Goal: Transaction & Acquisition: Purchase product/service

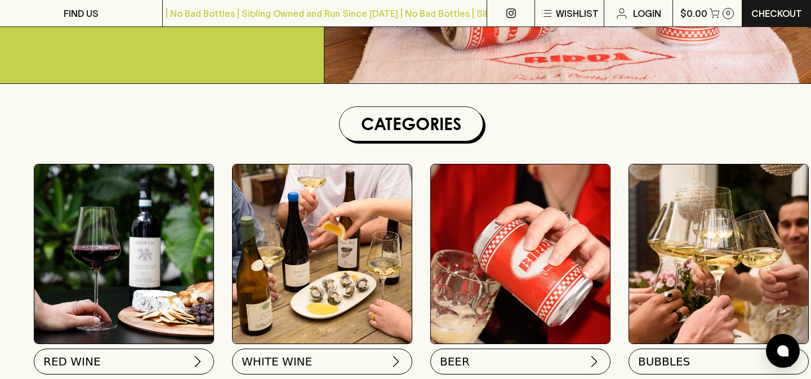
scroll to position [321, 0]
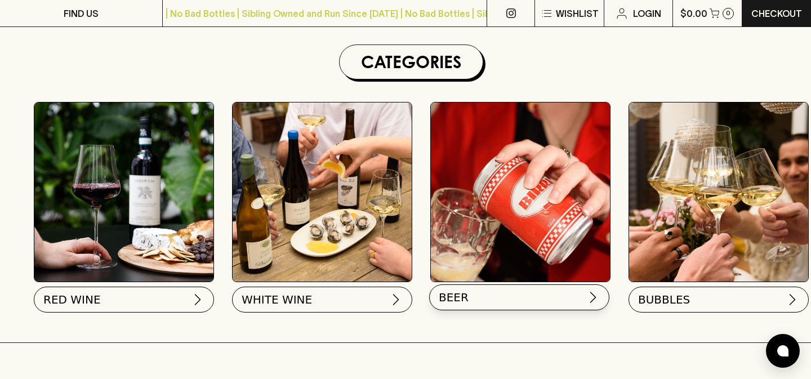
click at [489, 298] on button "BEER" at bounding box center [519, 297] width 180 height 26
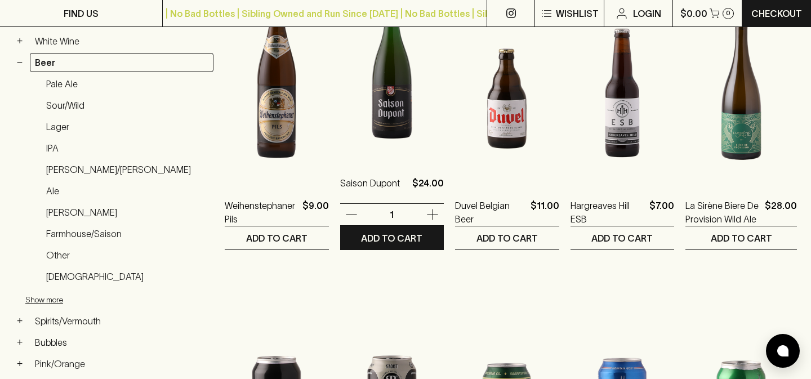
scroll to position [243, 0]
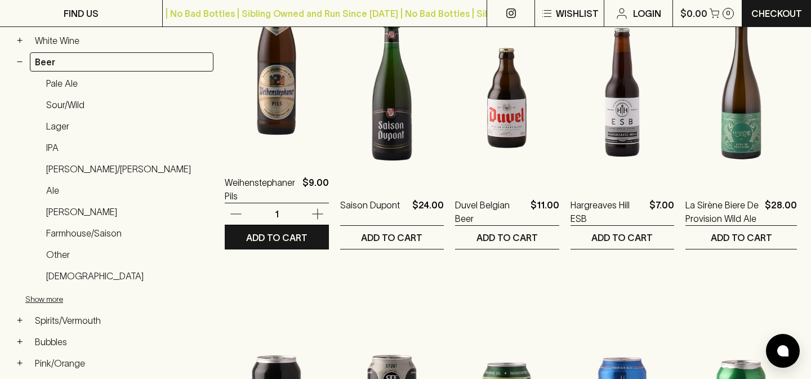
click at [234, 93] on img at bounding box center [277, 60] width 104 height 197
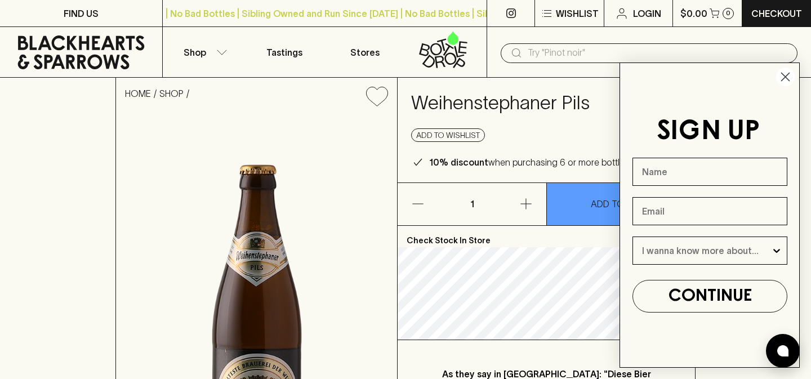
click at [786, 78] on circle "Close dialog" at bounding box center [785, 77] width 19 height 19
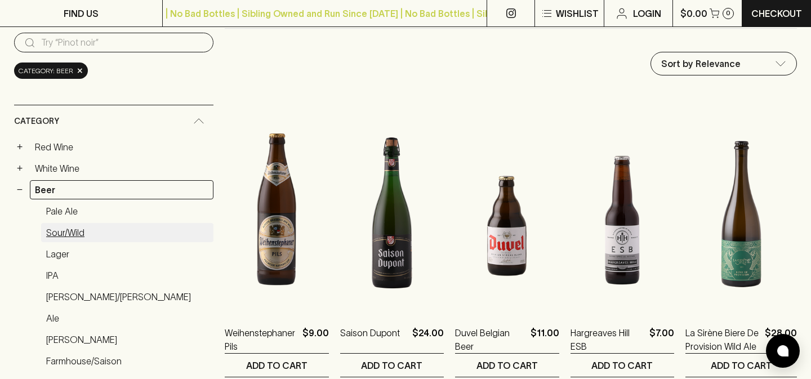
scroll to position [134, 0]
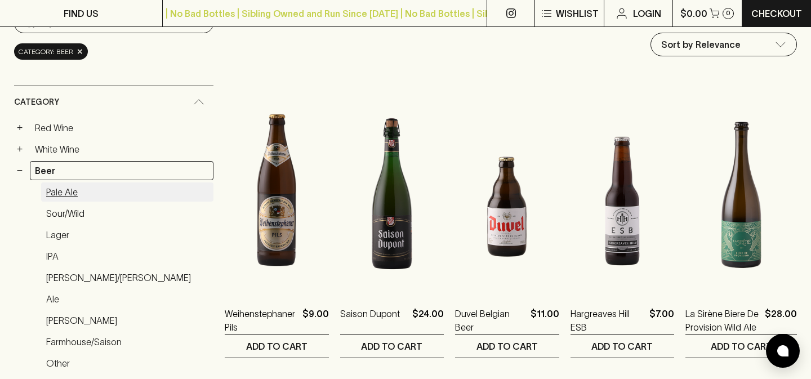
click at [64, 191] on link "Pale Ale" at bounding box center [127, 191] width 172 height 19
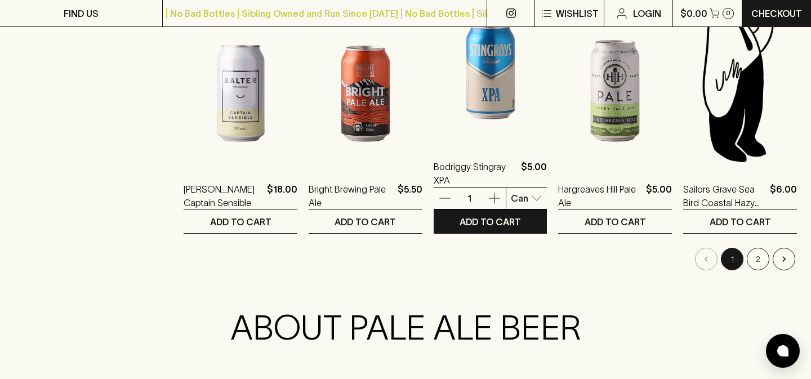
scroll to position [1156, 0]
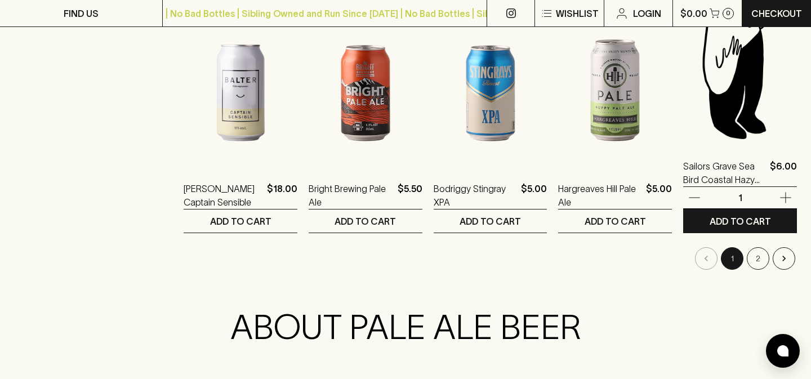
click at [729, 96] on img at bounding box center [740, 43] width 114 height 197
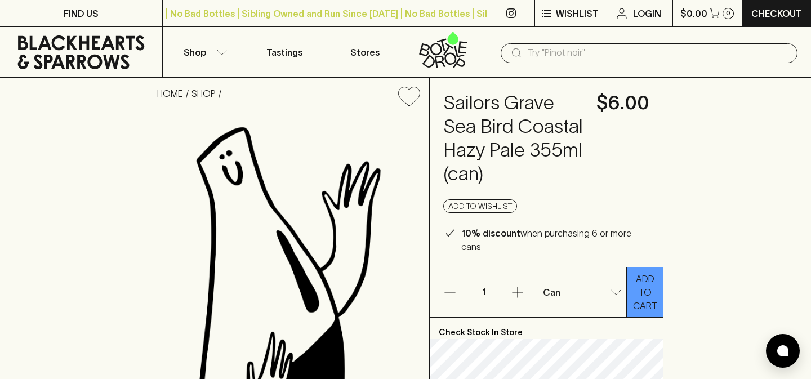
click at [520, 286] on icon "button" at bounding box center [518, 293] width 14 height 14
click at [521, 286] on icon "button" at bounding box center [518, 293] width 14 height 14
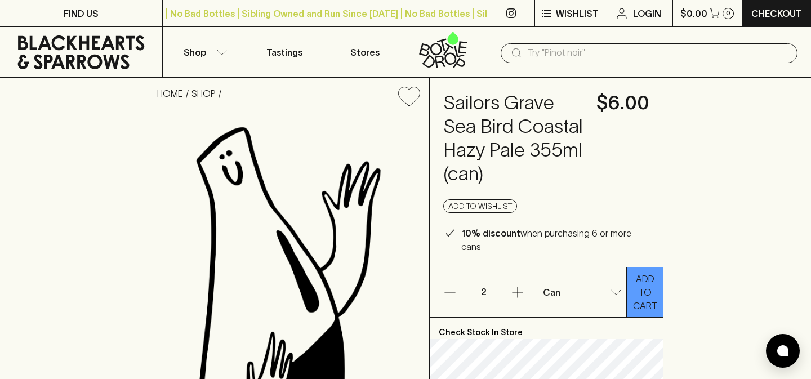
click at [517, 287] on icon "button" at bounding box center [517, 292] width 11 height 11
